Goal: Complete application form

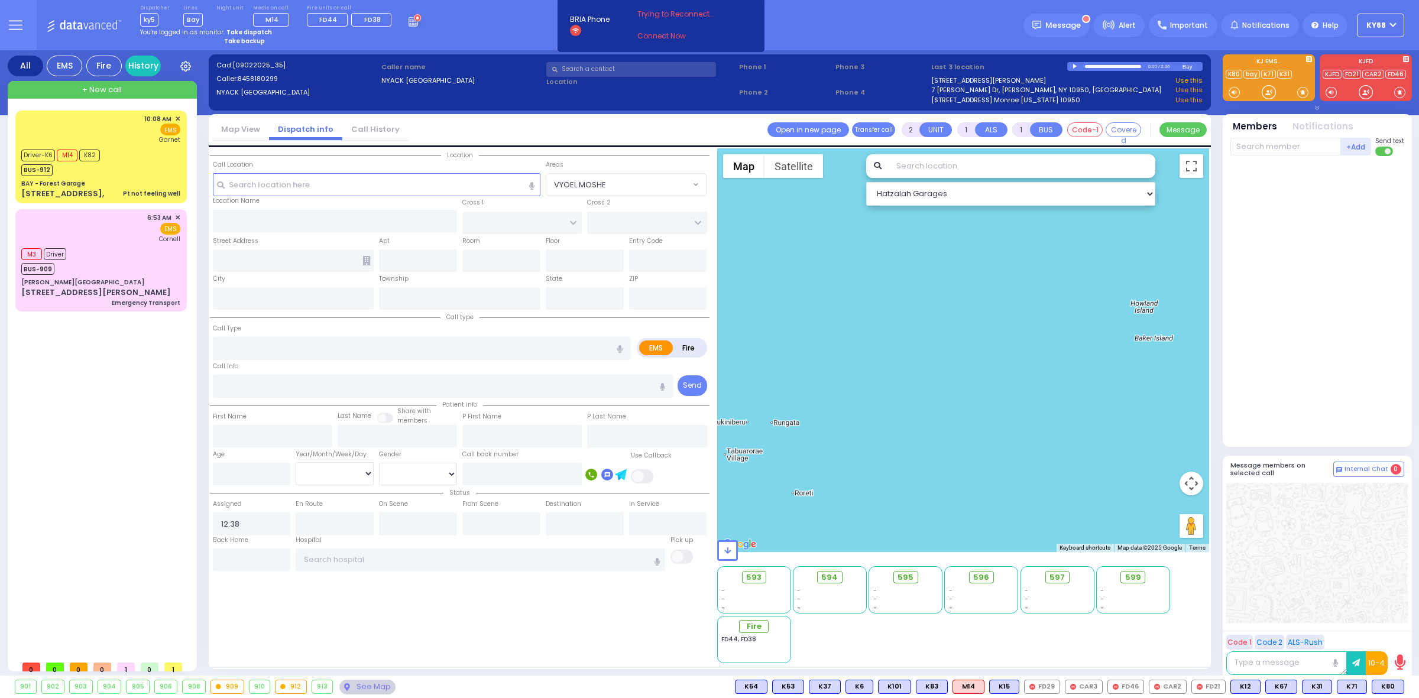
select select
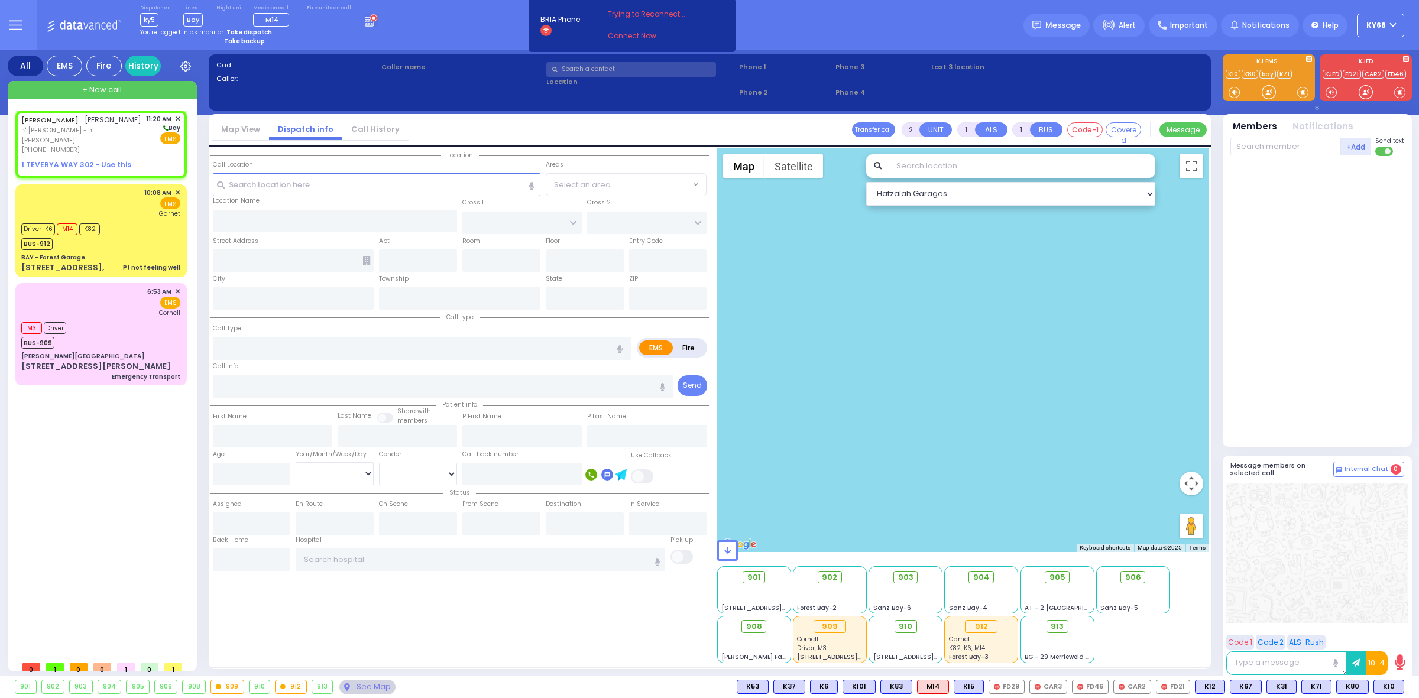
select select
radio input "true"
type input "AVRUM YESHAYA"
type input "KAUFMAN"
select select
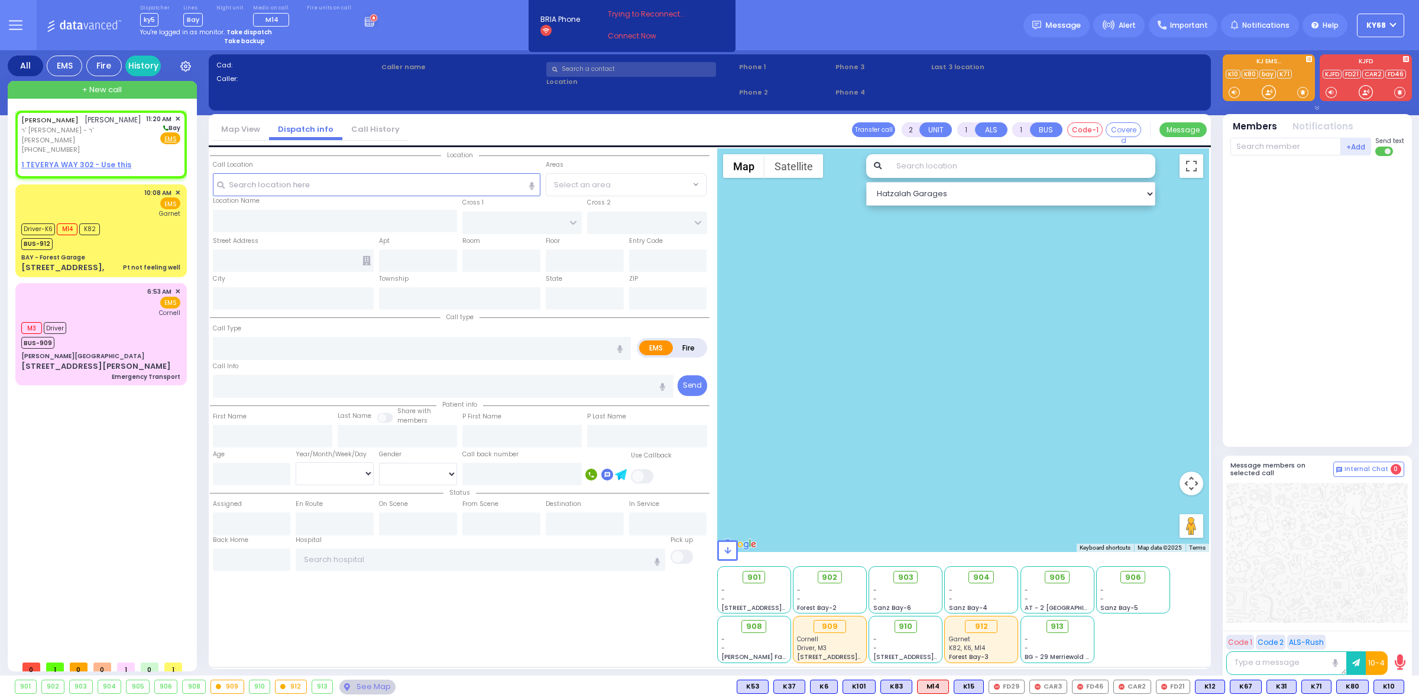
type input "11:20"
select select "Hatzalah Garages"
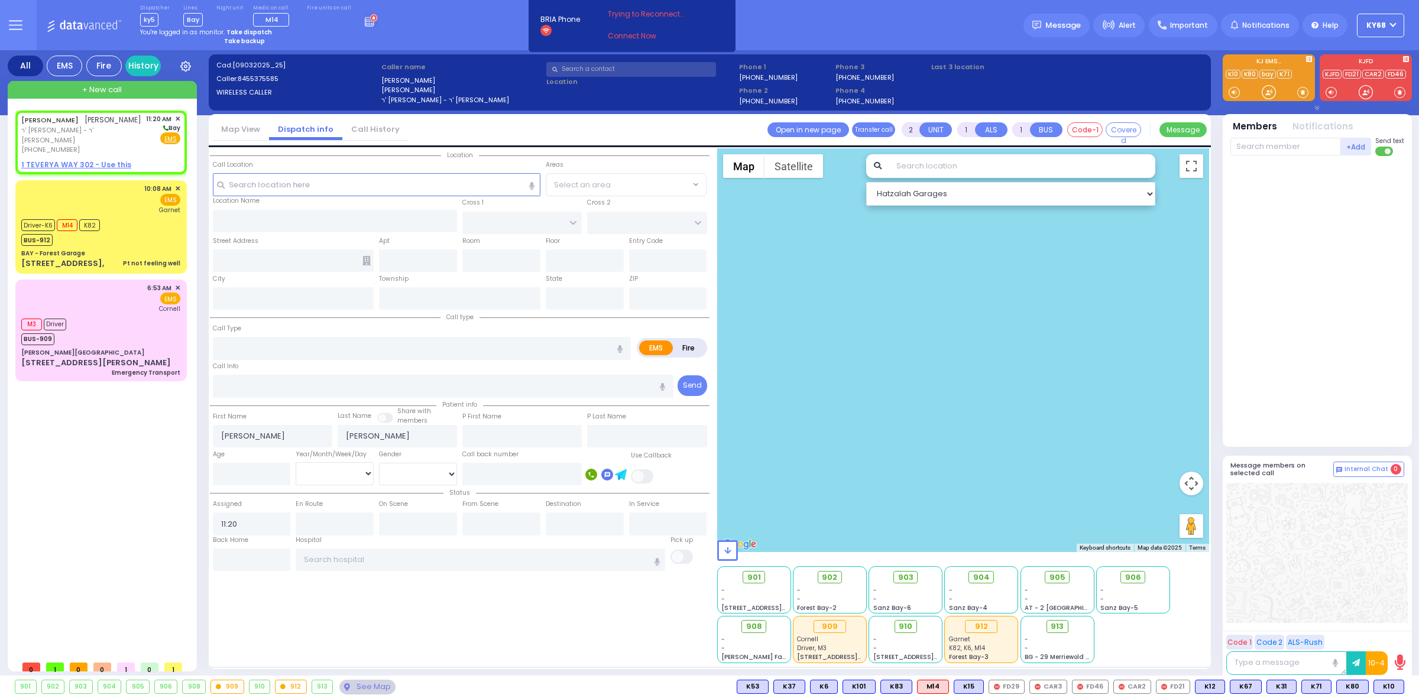
select select
radio input "true"
select select
select select "Hatzalah Garages"
select select
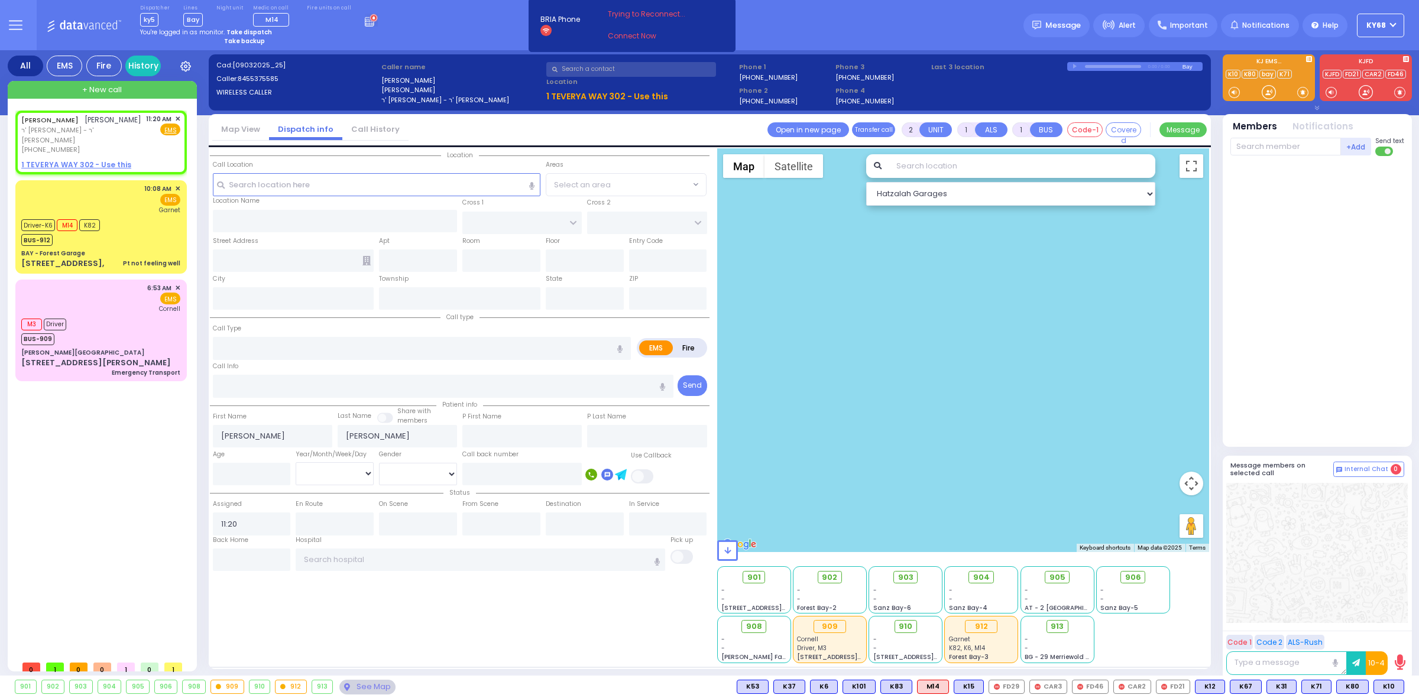
radio input "true"
select select
select select "Hatzalah Garages"
